Goal: Use online tool/utility

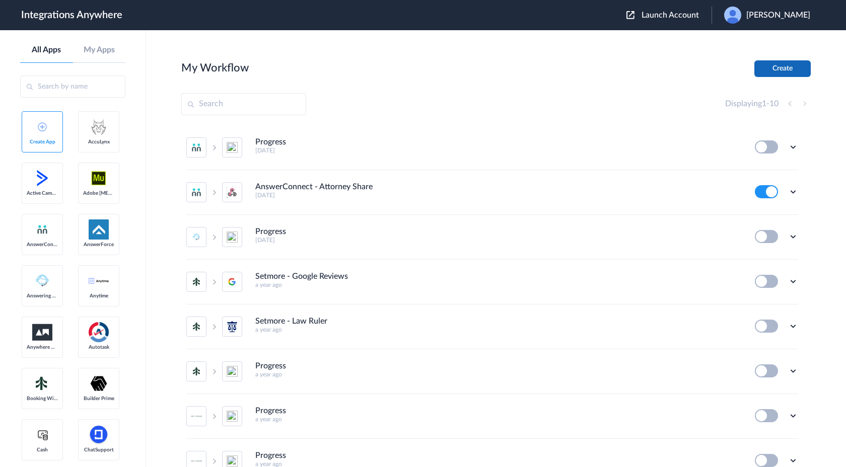
click at [771, 71] on button "Create" at bounding box center [782, 68] width 56 height 17
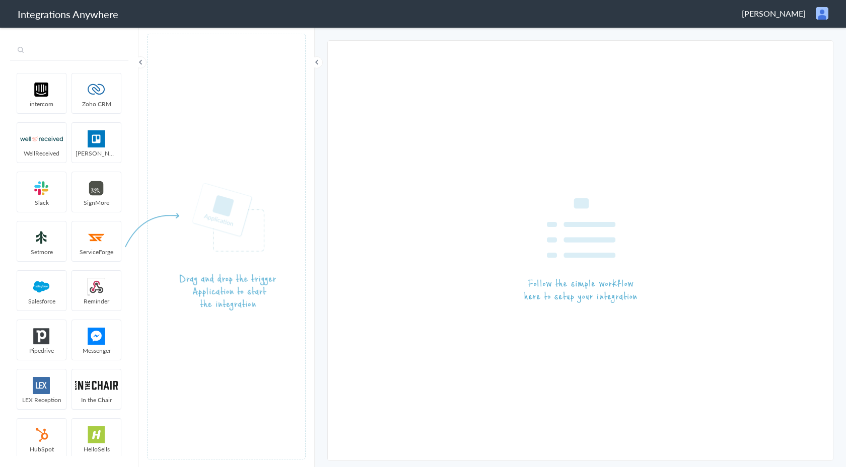
click at [71, 44] on input "text" at bounding box center [69, 50] width 118 height 19
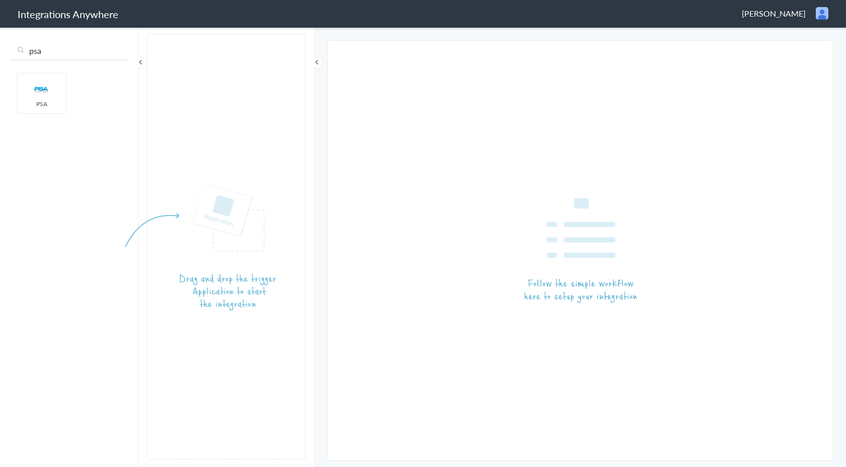
type input "psa"
